Goal: Communication & Community: Participate in discussion

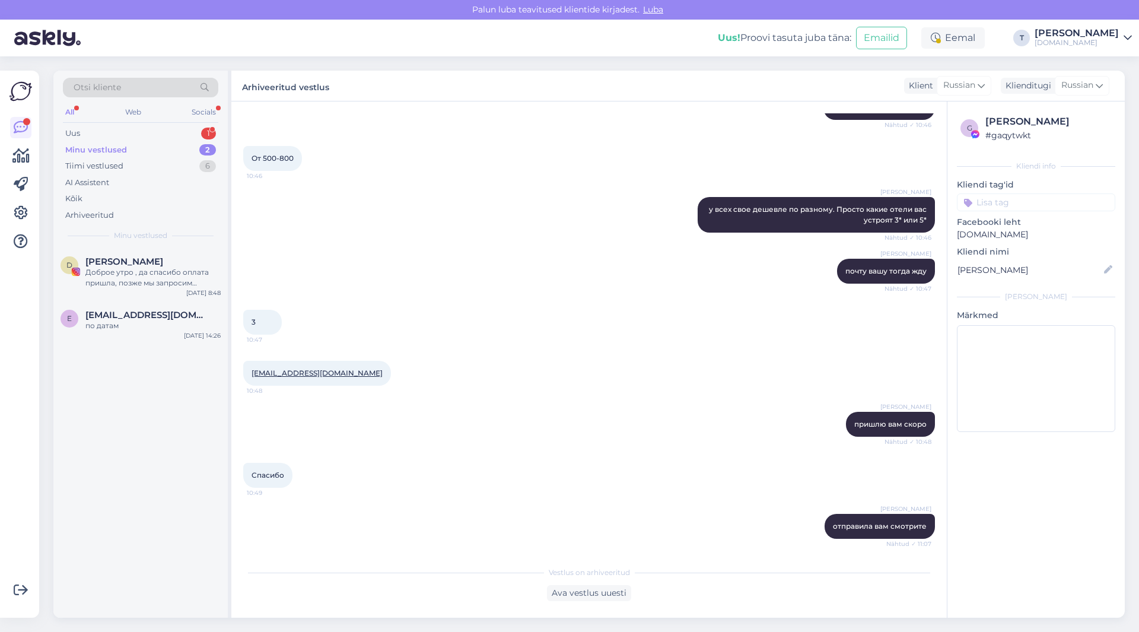
scroll to position [258, 0]
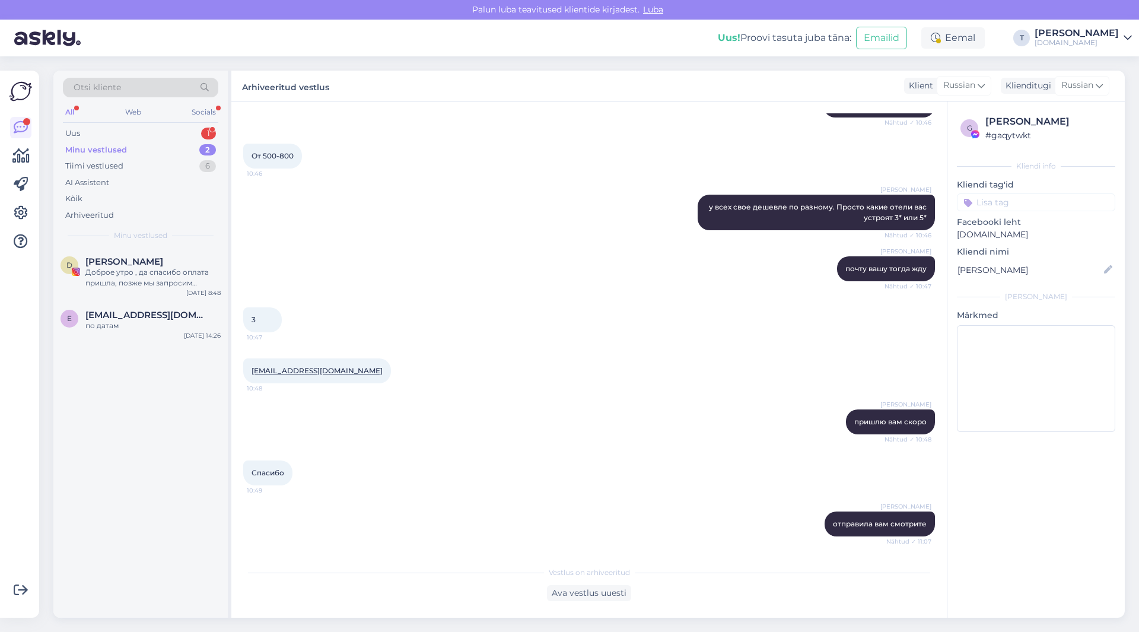
click at [416, 342] on div "3 10:47" at bounding box center [589, 319] width 692 height 51
click at [145, 130] on div "Uus 1" at bounding box center [140, 133] width 155 height 17
click at [133, 144] on div "Minu vestlused 2" at bounding box center [140, 150] width 155 height 17
click at [129, 270] on div "[DEMOGRAPHIC_DATA], папа 9,7,3,3,1" at bounding box center [152, 277] width 135 height 21
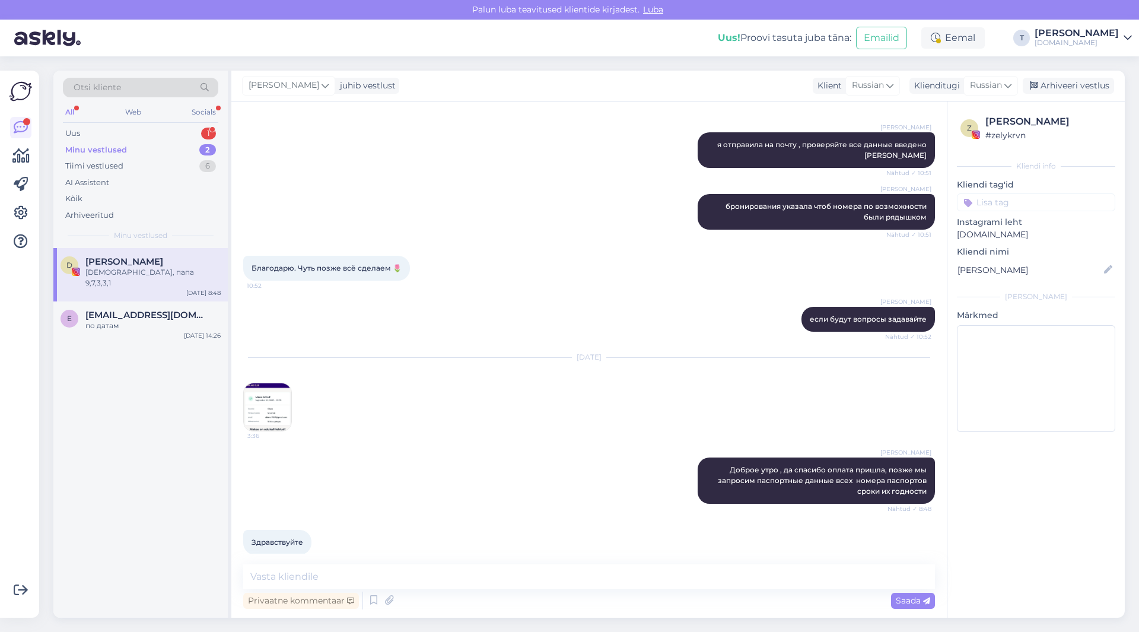
scroll to position [2480, 0]
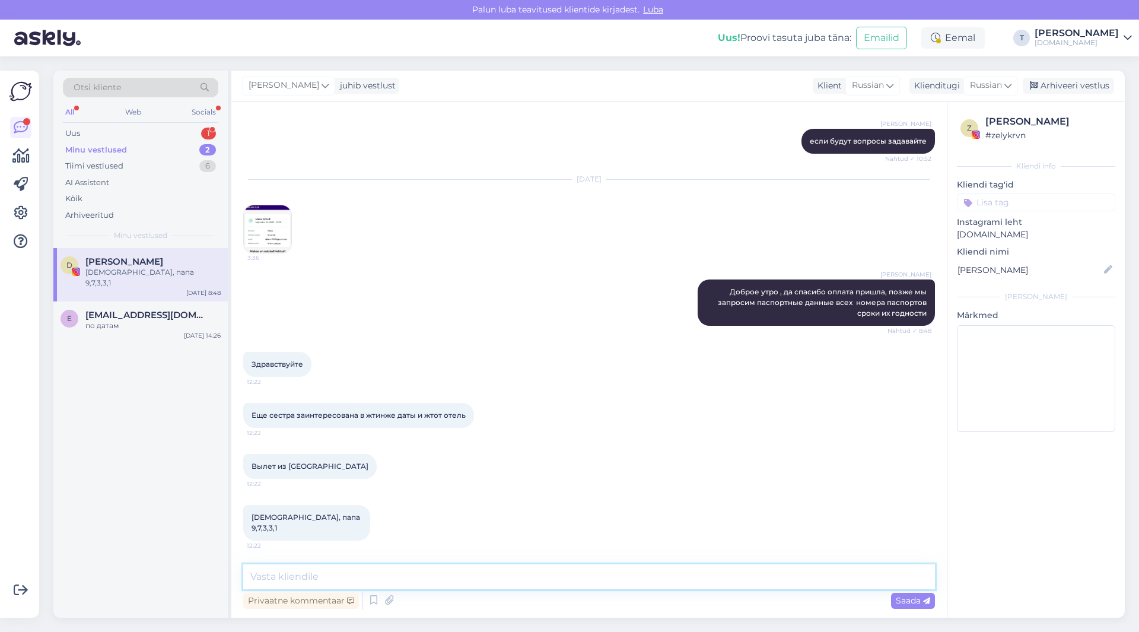
click at [351, 577] on textarea at bounding box center [589, 576] width 692 height 25
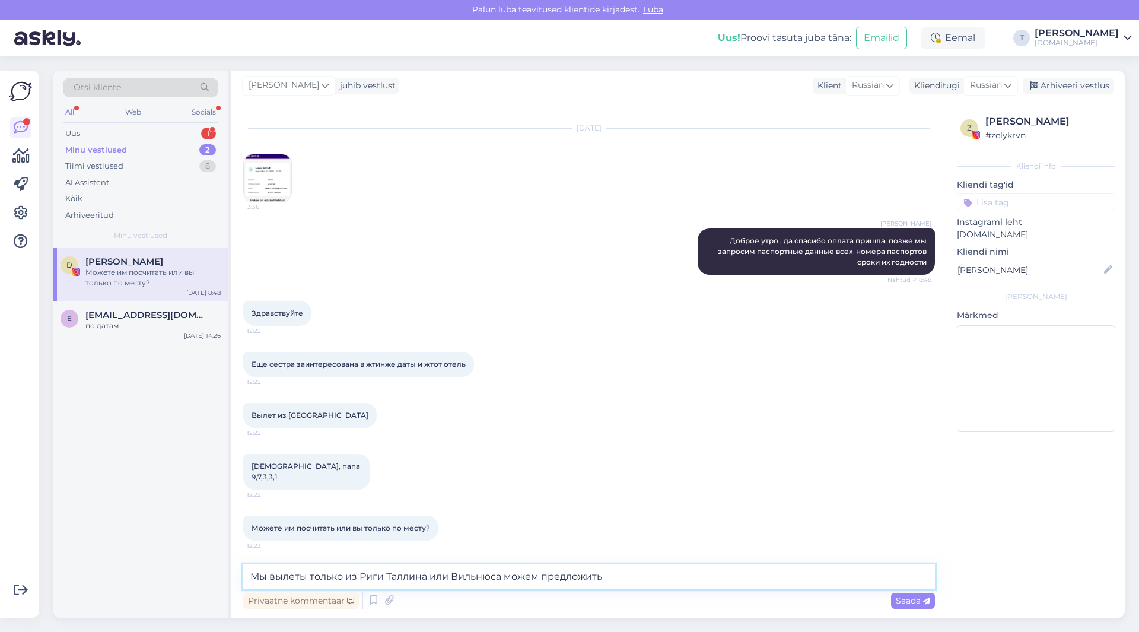
type textarea "Мы вылеты только из Риги Таллина или Вильнюса можем предложить"
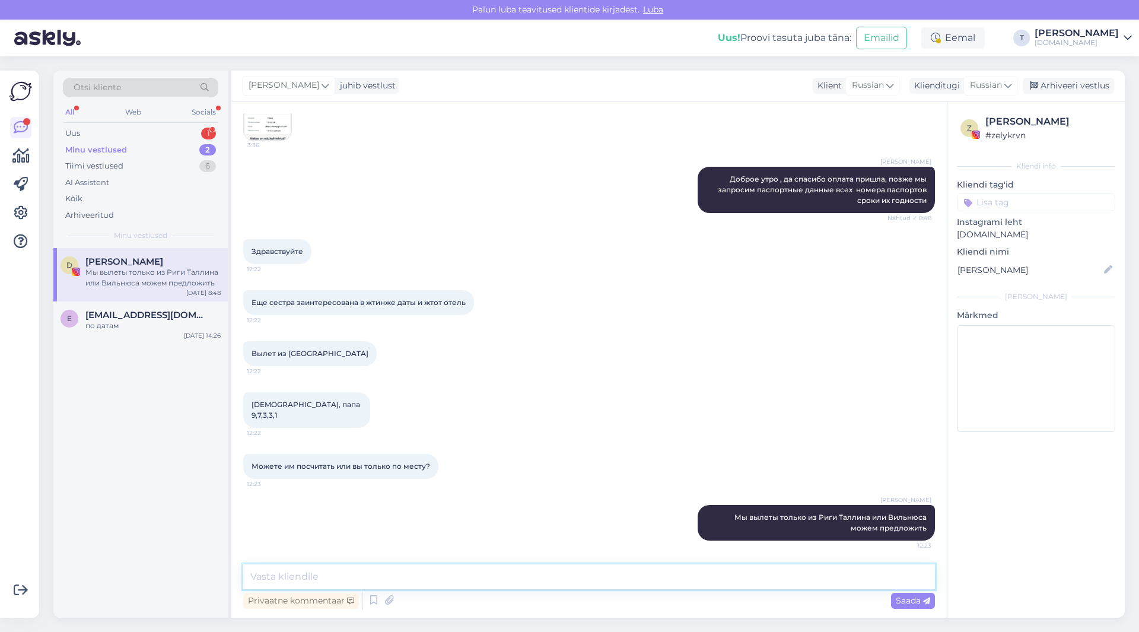
click at [521, 565] on textarea at bounding box center [589, 576] width 692 height 25
click at [600, 347] on div "Вылет из [GEOGRAPHIC_DATA] 12:22" at bounding box center [589, 353] width 692 height 51
click at [525, 578] on textarea at bounding box center [589, 576] width 692 height 25
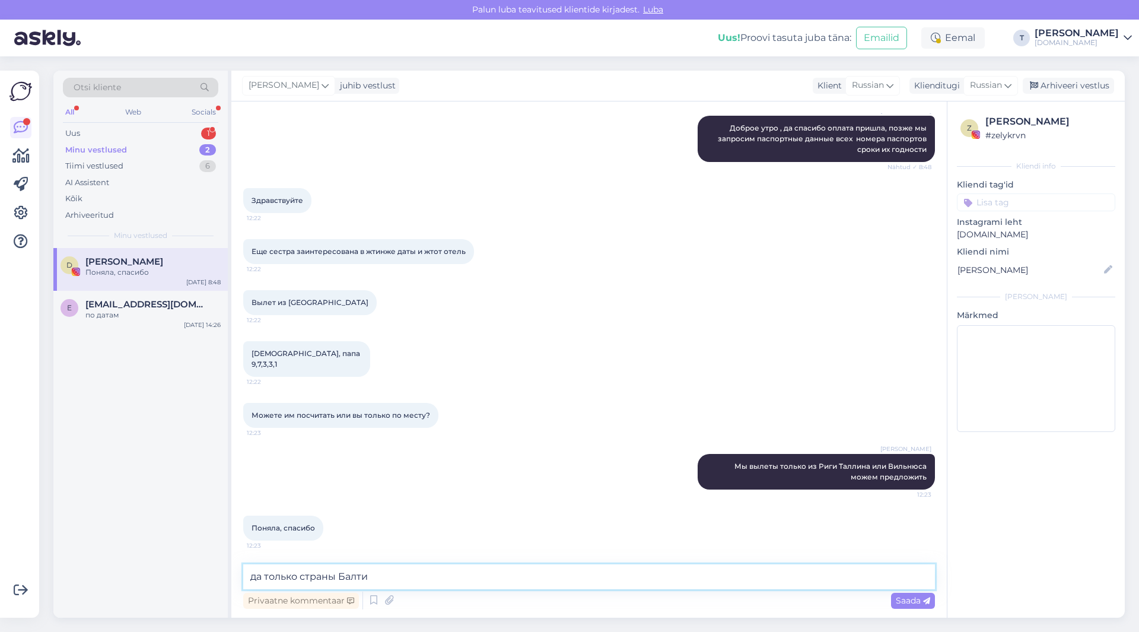
type textarea "да только страны [GEOGRAPHIC_DATA]"
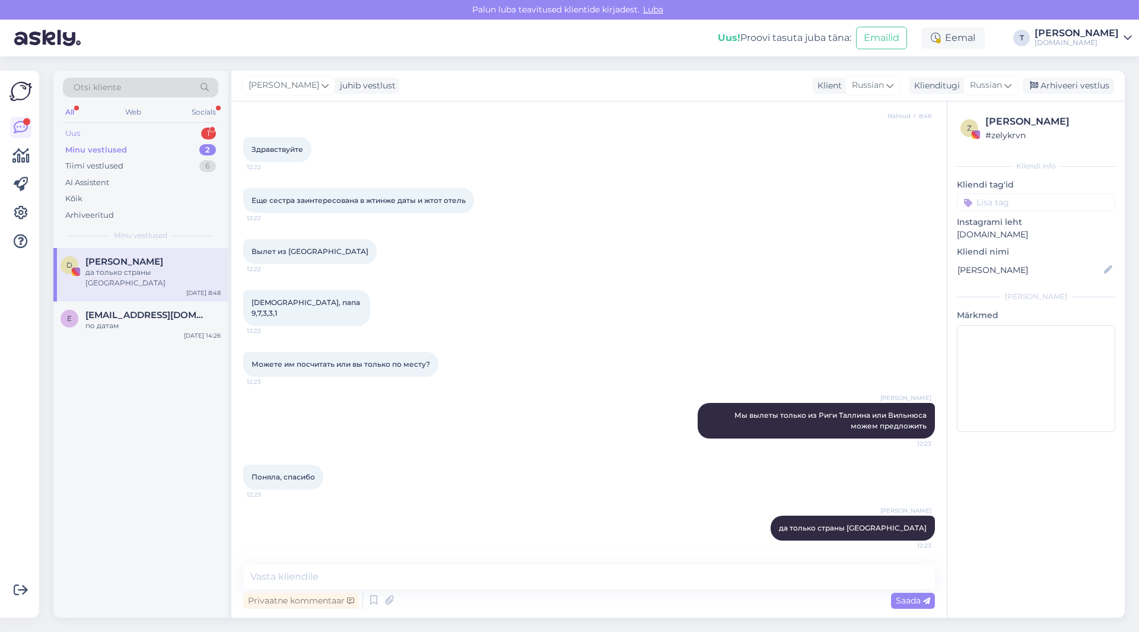
click at [114, 132] on div "Uus 1" at bounding box center [140, 133] width 155 height 17
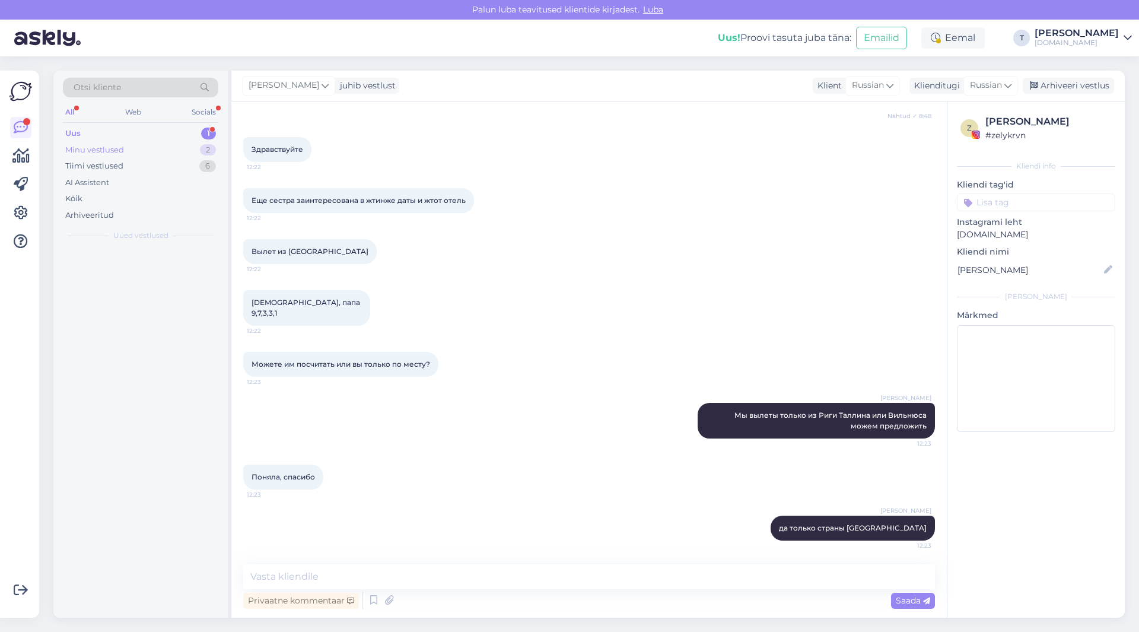
click at [117, 146] on div "Minu vestlused" at bounding box center [94, 150] width 59 height 12
click at [88, 320] on div "по датам" at bounding box center [152, 325] width 135 height 11
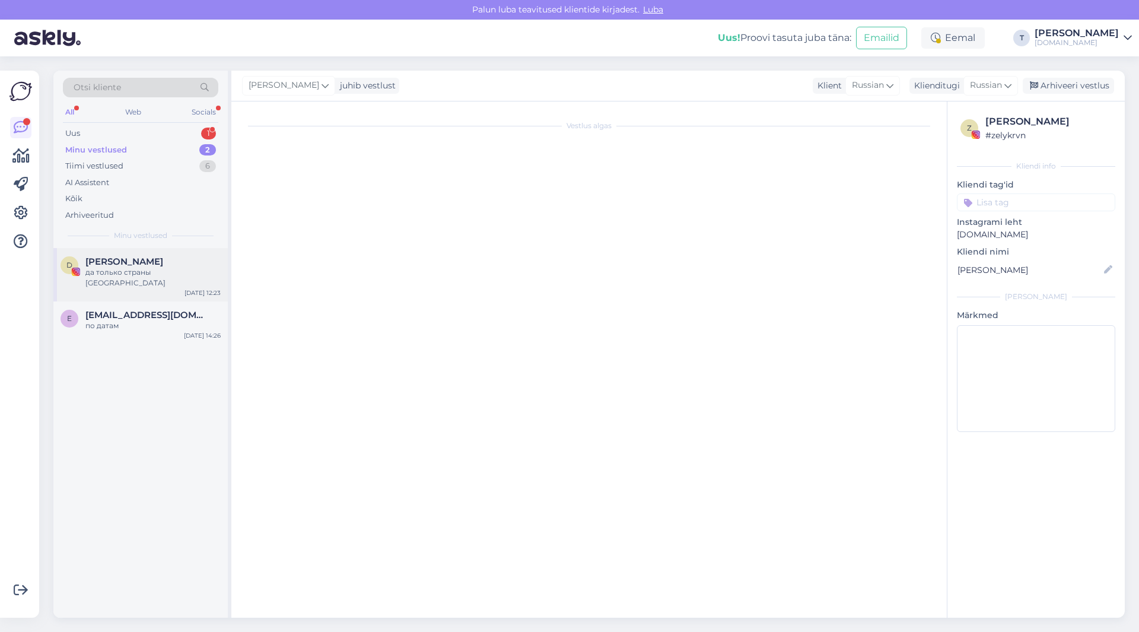
scroll to position [2505, 0]
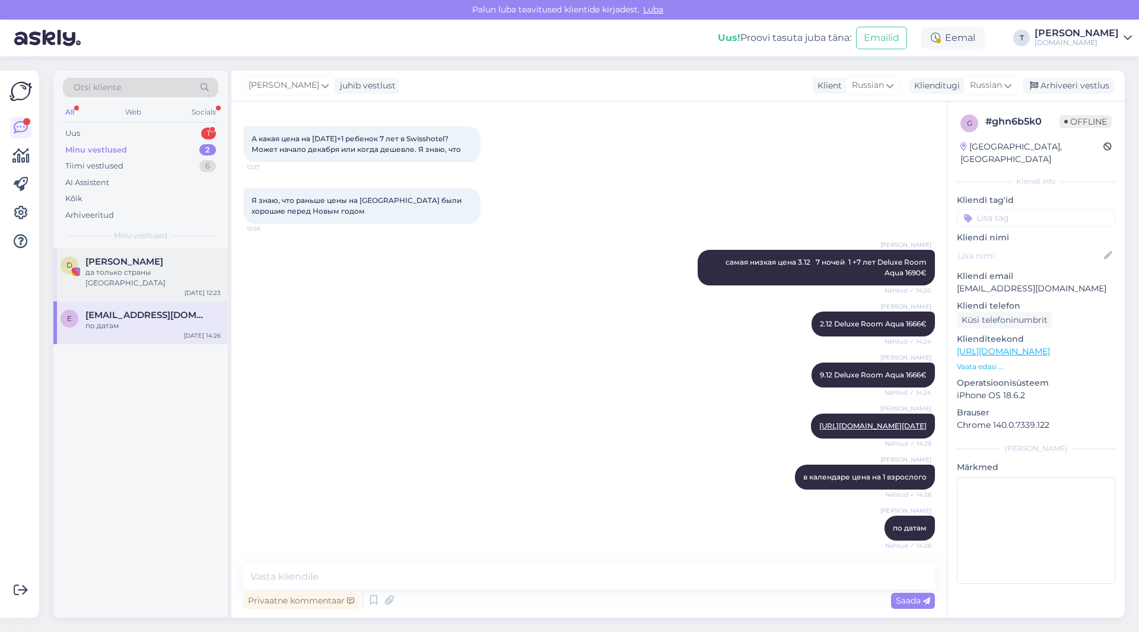
click at [102, 276] on div "да только страны [GEOGRAPHIC_DATA]" at bounding box center [152, 277] width 135 height 21
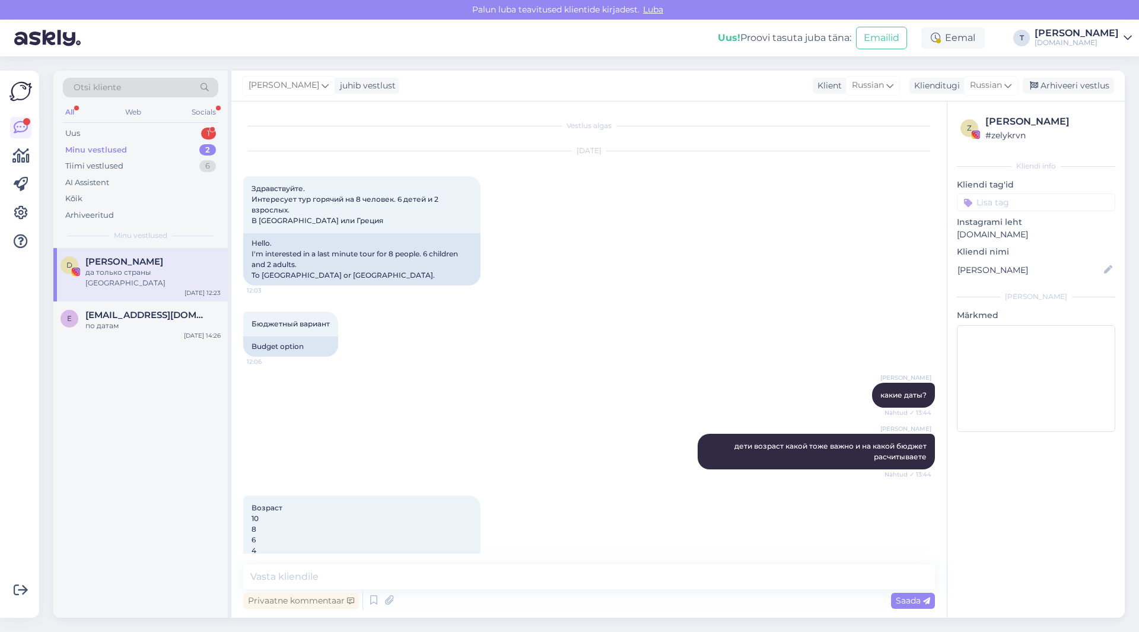
scroll to position [2695, 0]
